Goal: Task Accomplishment & Management: Complete application form

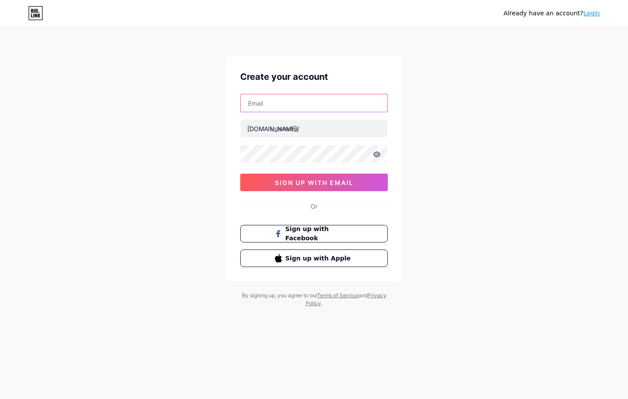
click at [273, 105] on input "text" at bounding box center [314, 103] width 147 height 18
type input "[EMAIL_ADDRESS][DOMAIN_NAME]"
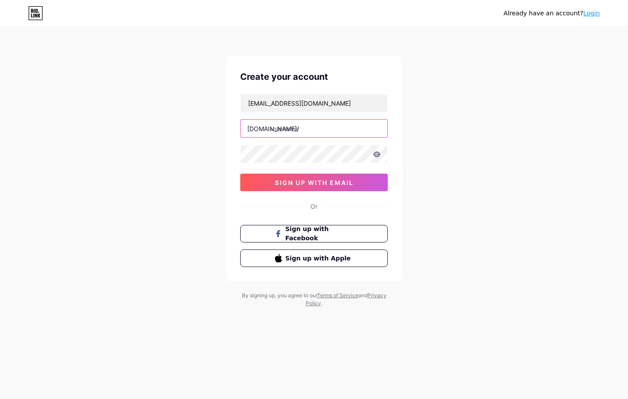
click at [281, 131] on input "text" at bounding box center [314, 129] width 147 height 18
click at [313, 131] on input "nazmulhosendigital" at bounding box center [314, 129] width 147 height 18
click at [320, 130] on input "nazmulhosendigital" at bounding box center [314, 129] width 147 height 18
click at [333, 127] on input "nazmulhosendigital" at bounding box center [314, 129] width 147 height 18
type input "nazmulhosendigital"
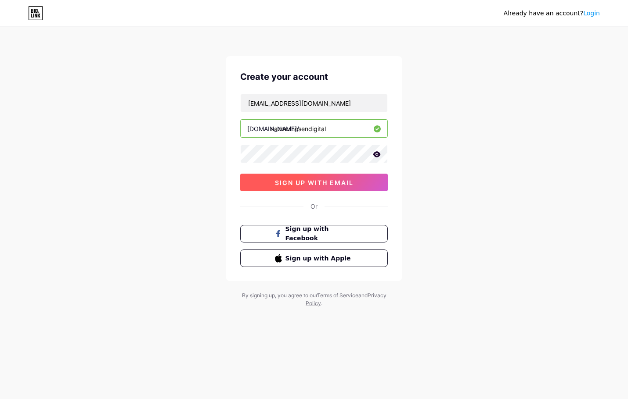
click at [316, 183] on span "sign up with email" at bounding box center [314, 182] width 79 height 7
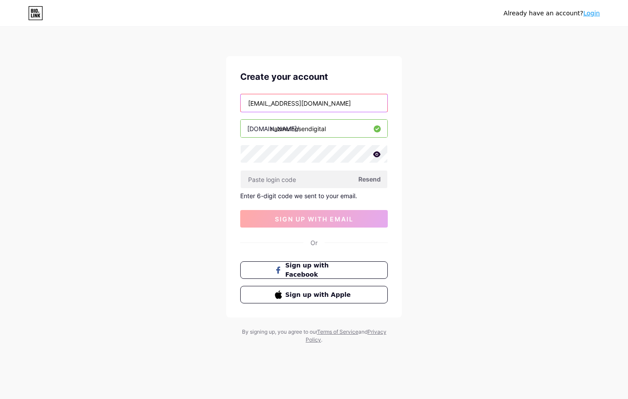
drag, startPoint x: 294, startPoint y: 103, endPoint x: 234, endPoint y: 101, distance: 59.7
click at [234, 101] on div "Create your account mdnazmulhosenfb@gmail.com bio.link/ nazmulhosendigital Rese…" at bounding box center [314, 187] width 176 height 262
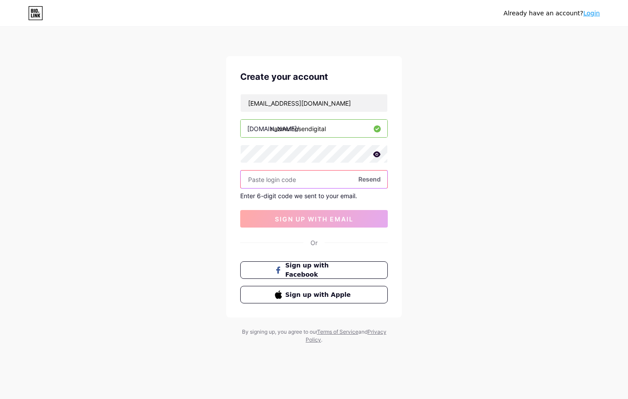
click at [287, 181] on input "text" at bounding box center [314, 180] width 147 height 18
click at [368, 181] on span "Resend" at bounding box center [369, 179] width 22 height 9
click at [371, 182] on span "Resend" at bounding box center [369, 179] width 22 height 9
drag, startPoint x: 331, startPoint y: 130, endPoint x: 272, endPoint y: 131, distance: 59.3
click at [272, 131] on input "nazmulhosendigital" at bounding box center [314, 129] width 147 height 18
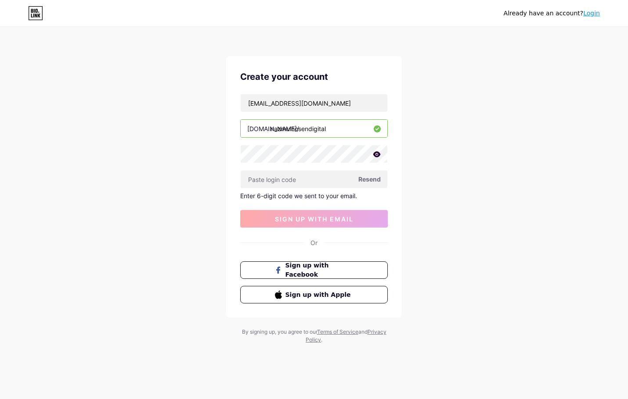
click at [346, 128] on input "nazmulhosendigital" at bounding box center [314, 129] width 147 height 18
click at [315, 130] on input "nazmulhosendigital" at bounding box center [314, 129] width 147 height 18
click at [320, 128] on input "nazmulhosendigital" at bounding box center [314, 129] width 147 height 18
click at [328, 128] on input "nazmulhosendigital" at bounding box center [314, 129] width 147 height 18
click at [280, 129] on input "nazmulhosendigital" at bounding box center [314, 129] width 147 height 18
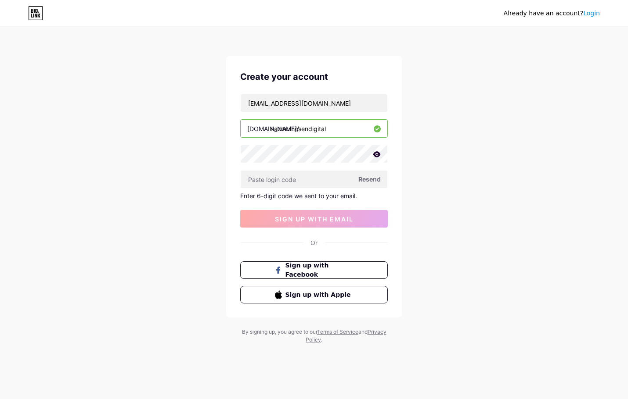
drag, startPoint x: 291, startPoint y: 129, endPoint x: 304, endPoint y: 129, distance: 12.3
click at [292, 129] on input "nazmulhosendigital" at bounding box center [314, 129] width 147 height 18
click at [307, 130] on input "nazmulhosendigital" at bounding box center [314, 129] width 147 height 18
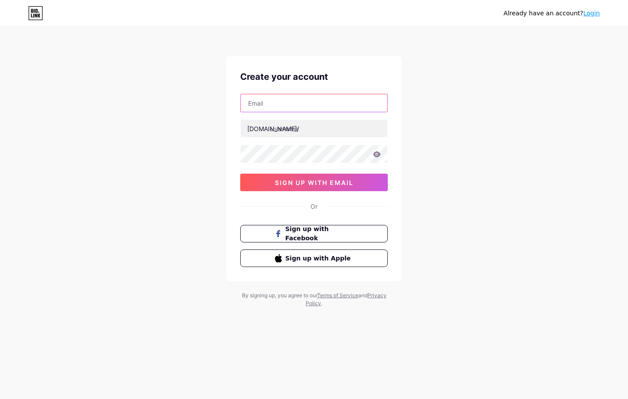
click at [273, 105] on input "text" at bounding box center [314, 103] width 147 height 18
paste input "mdnazmulhosen"
type input "[EMAIL_ADDRESS][DOMAIN_NAME]"
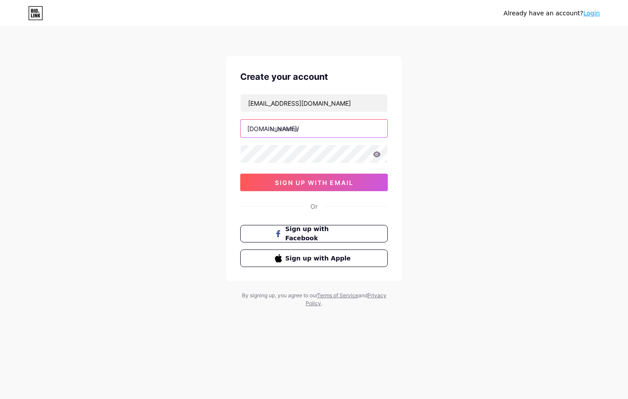
click at [298, 127] on input "text" at bounding box center [314, 129] width 147 height 18
paste input "mdnazmulhosen"
drag, startPoint x: 279, startPoint y: 129, endPoint x: 273, endPoint y: 129, distance: 6.2
click at [273, 129] on input "mdnazmulhosen" at bounding box center [314, 129] width 147 height 18
click at [313, 130] on input "nazmulhosen" at bounding box center [314, 129] width 147 height 18
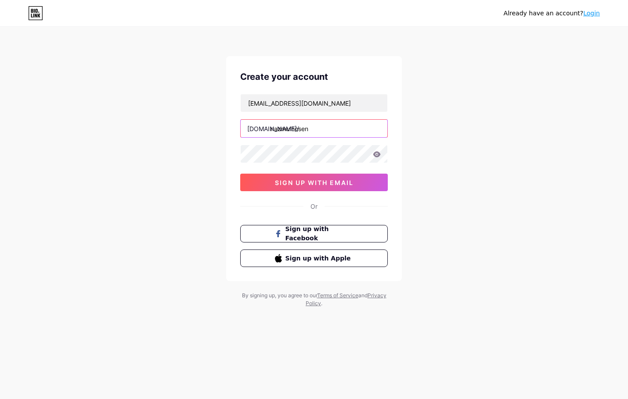
paste input "digital"
type input "nazmulhosendigital"
click at [374, 156] on icon at bounding box center [376, 154] width 7 height 6
click at [378, 157] on icon at bounding box center [376, 154] width 7 height 6
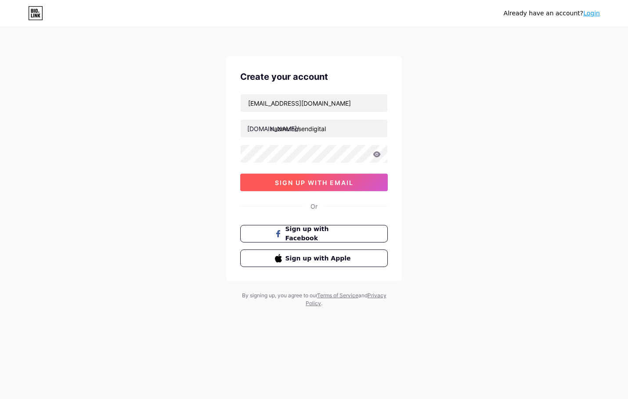
click at [337, 178] on button "sign up with email" at bounding box center [313, 183] width 147 height 18
